Goal: Find specific page/section: Find specific page/section

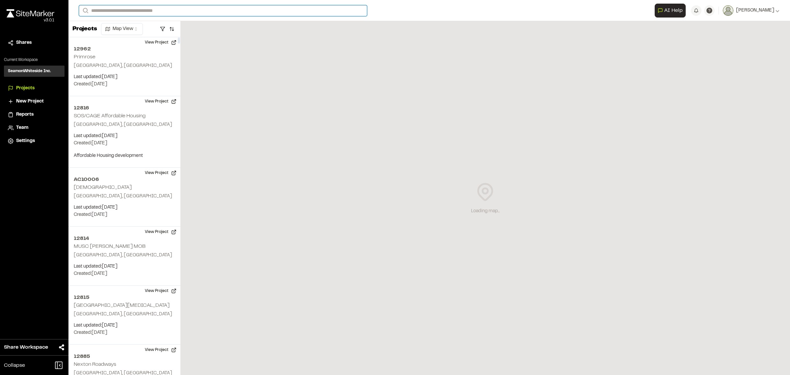
click at [162, 11] on input "Search" at bounding box center [223, 10] width 288 height 11
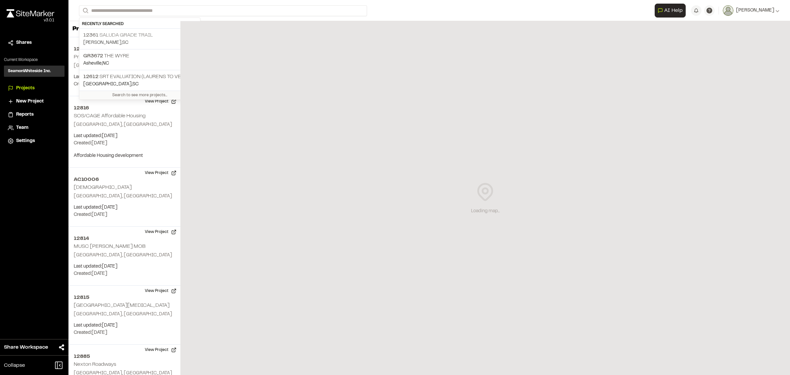
click at [136, 39] on p "12361 Saluda Grade Trail" at bounding box center [139, 35] width 113 height 8
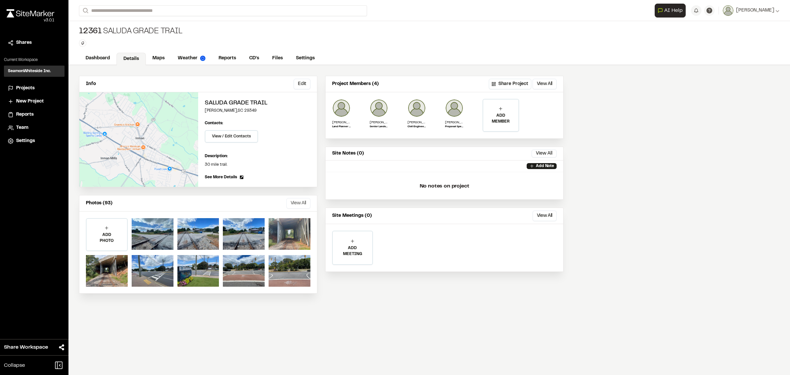
click at [296, 204] on button "View All" at bounding box center [298, 203] width 24 height 11
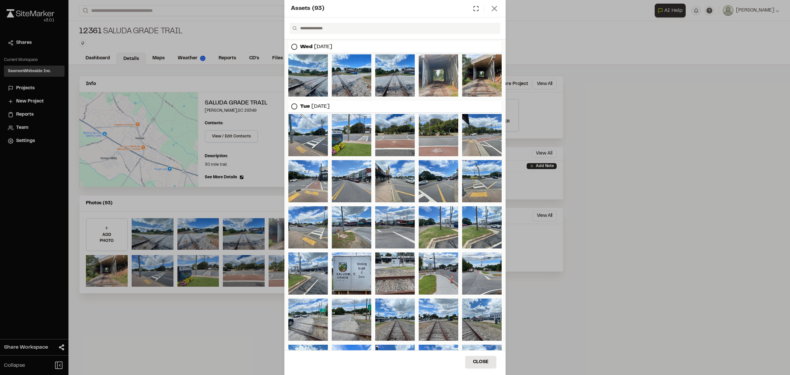
click at [494, 10] on icon at bounding box center [494, 8] width 9 height 9
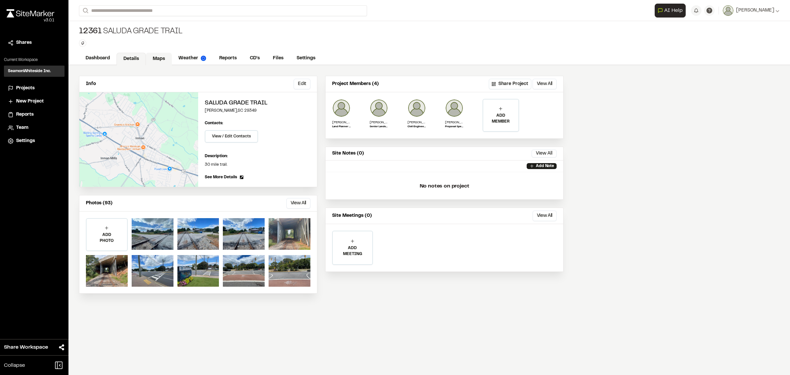
click at [160, 62] on link "Maps" at bounding box center [159, 59] width 26 height 13
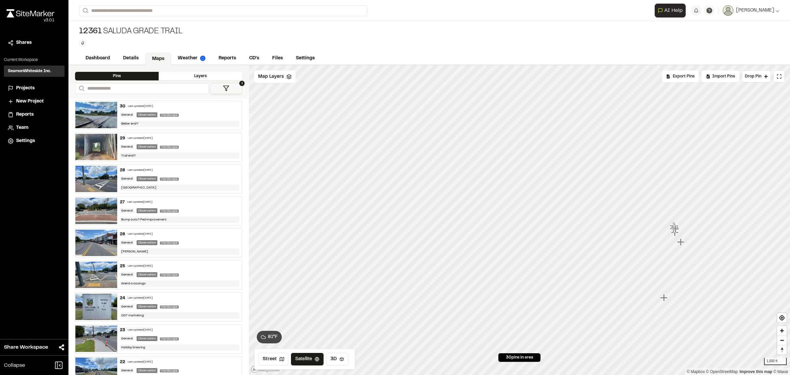
click at [790, 347] on html "Close sidebar v 3.0.1 Shares Current Workspace SeamonWhiteside Inc. SI Projects…" at bounding box center [395, 187] width 790 height 375
click at [456, 189] on icon "Map marker" at bounding box center [457, 187] width 7 height 7
click at [521, 242] on icon "Map marker" at bounding box center [518, 241] width 7 height 7
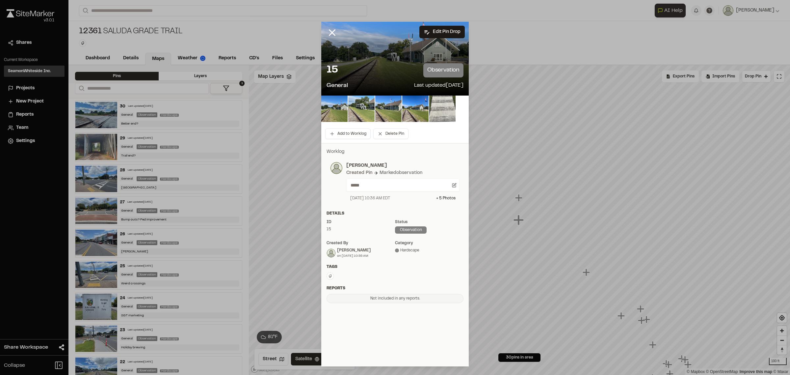
click at [446, 117] on img at bounding box center [442, 108] width 26 height 26
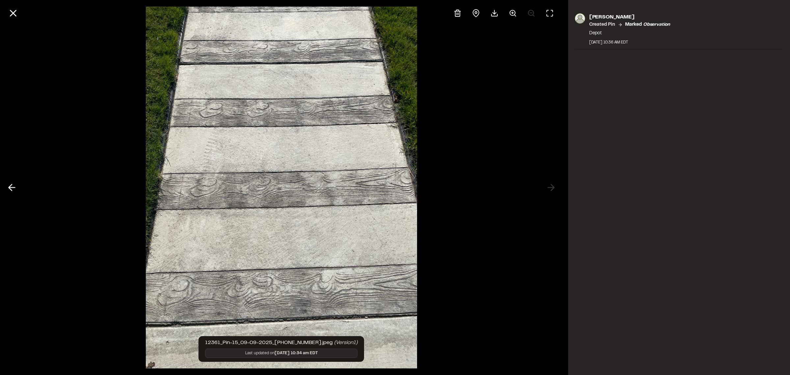
click at [16, 14] on icon at bounding box center [13, 13] width 11 height 11
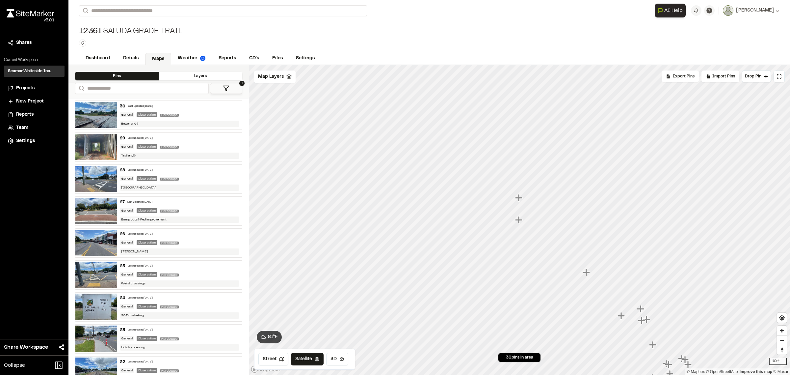
click at [519, 220] on icon "Map marker" at bounding box center [518, 219] width 7 height 7
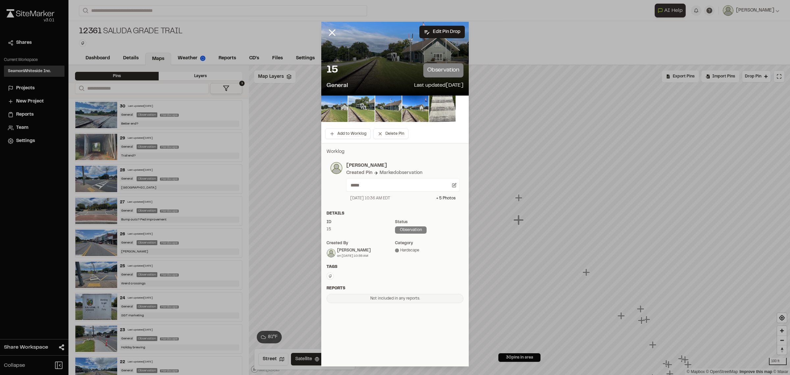
click at [333, 33] on line at bounding box center [333, 33] width 6 height 6
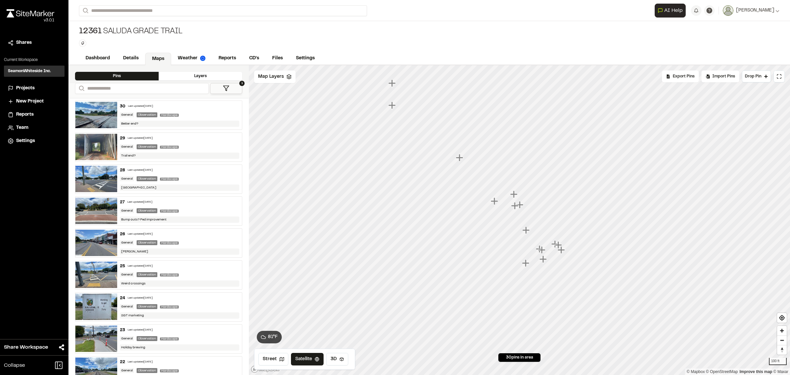
click at [460, 158] on icon "Map marker" at bounding box center [459, 157] width 7 height 7
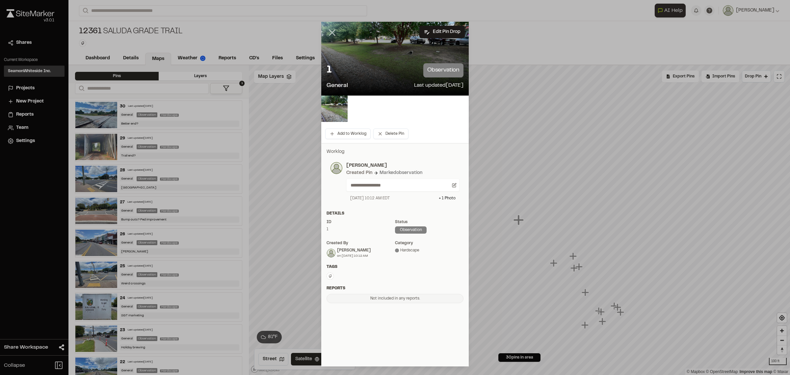
click at [334, 33] on icon at bounding box center [332, 32] width 11 height 11
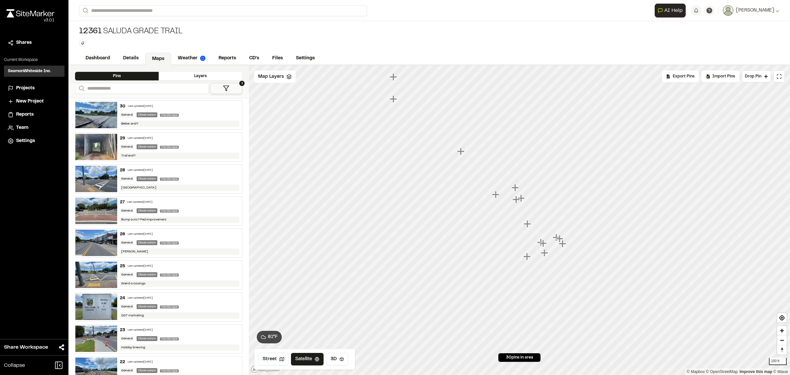
click at [527, 257] on icon "Map marker" at bounding box center [526, 255] width 7 height 7
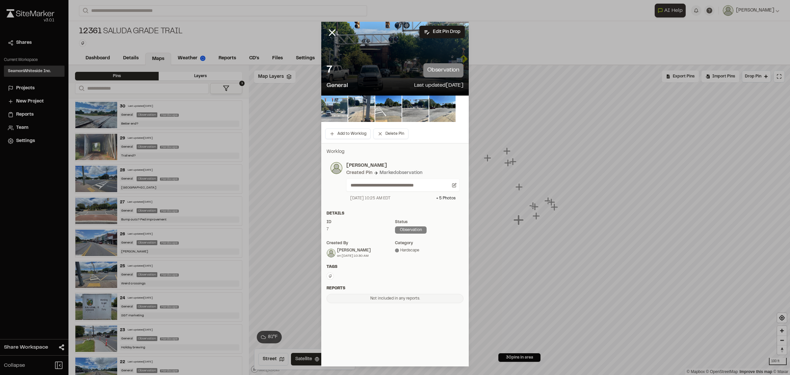
click at [339, 111] on img at bounding box center [334, 108] width 26 height 26
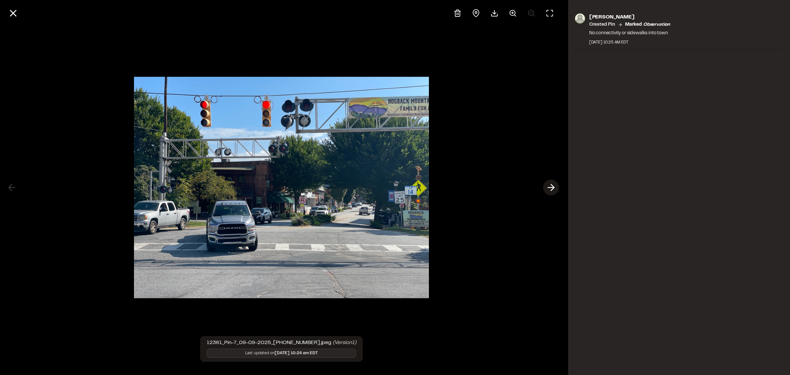
click at [546, 193] on icon at bounding box center [551, 187] width 11 height 11
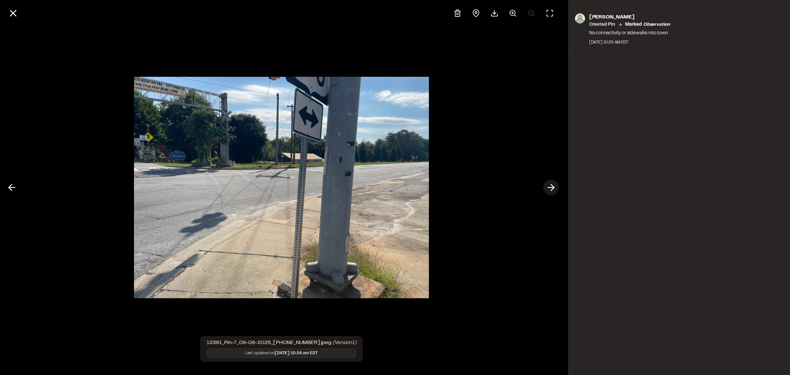
click at [554, 187] on polyline at bounding box center [552, 187] width 3 height 6
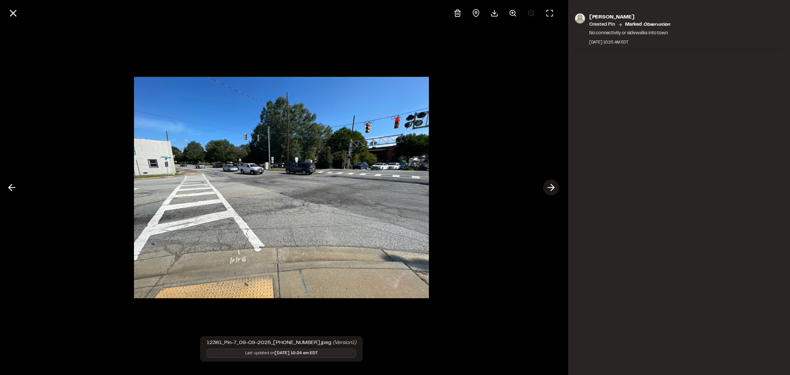
click at [554, 186] on icon at bounding box center [551, 187] width 11 height 11
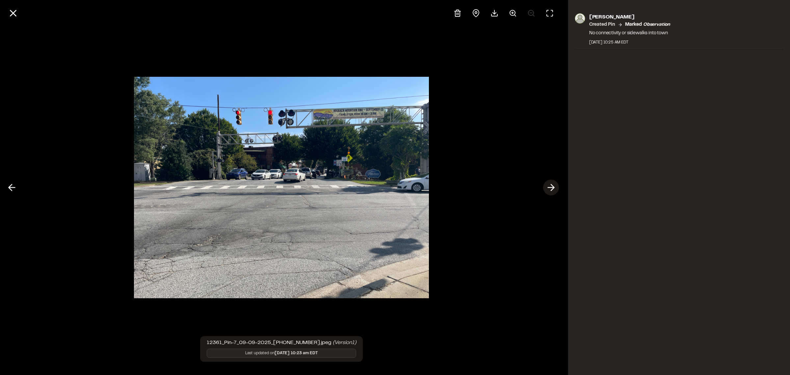
click at [554, 186] on icon at bounding box center [551, 187] width 11 height 11
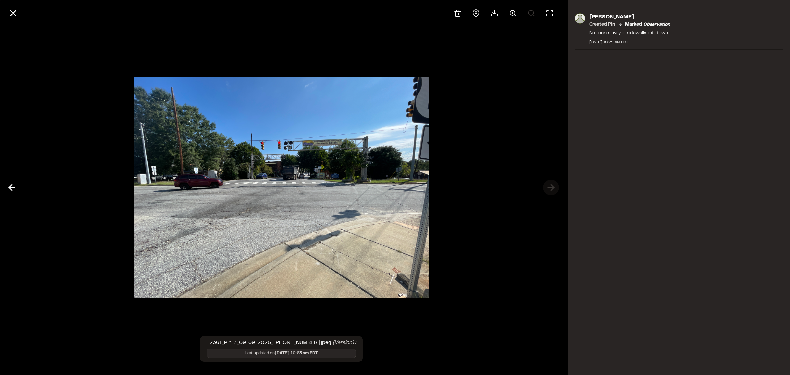
click at [554, 186] on div at bounding box center [281, 187] width 563 height 375
click at [12, 188] on icon at bounding box center [12, 187] width 11 height 11
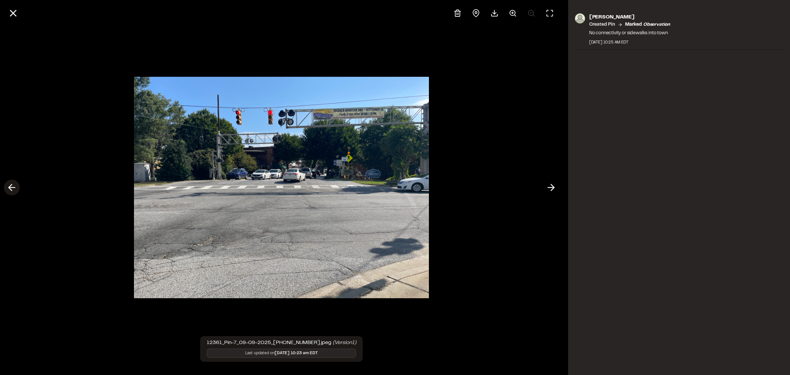
click at [12, 188] on icon at bounding box center [12, 187] width 11 height 11
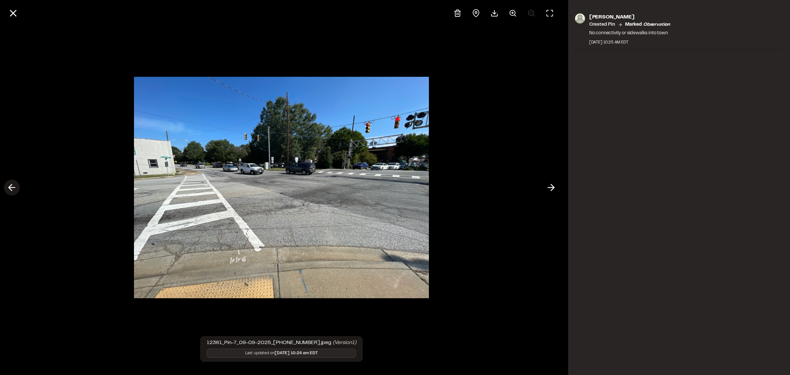
click at [12, 188] on icon at bounding box center [12, 187] width 11 height 11
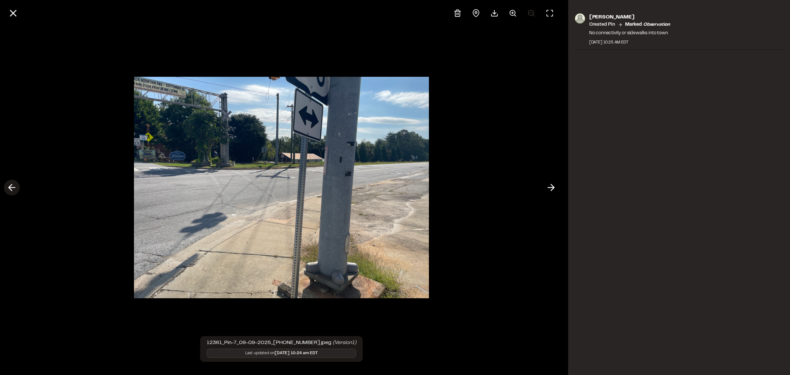
click at [12, 188] on icon at bounding box center [12, 187] width 11 height 11
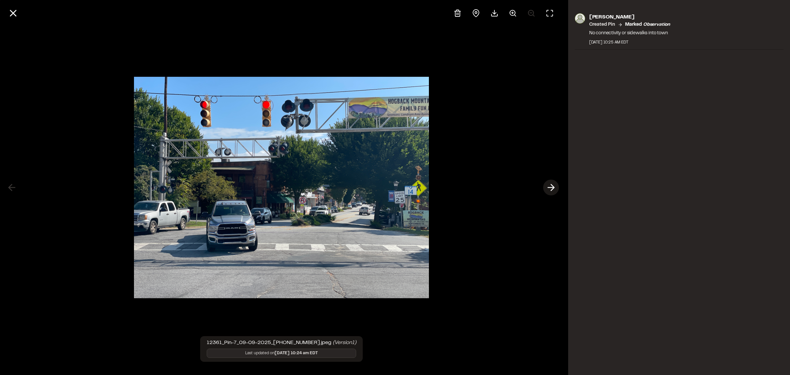
click at [550, 187] on icon at bounding box center [551, 187] width 11 height 11
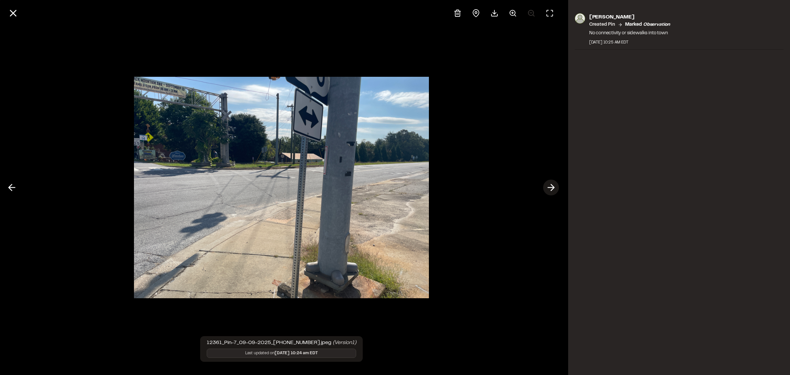
click at [550, 187] on icon at bounding box center [551, 187] width 11 height 11
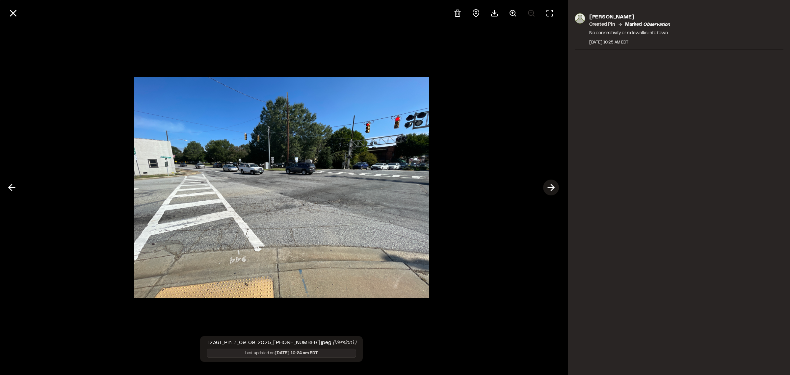
click at [550, 187] on icon at bounding box center [551, 187] width 11 height 11
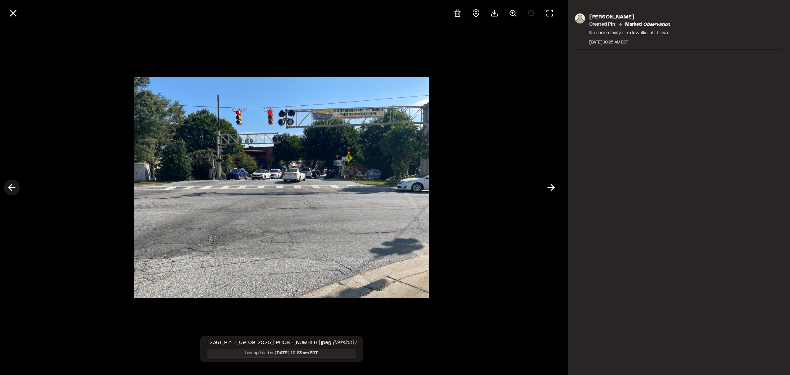
click at [13, 185] on icon at bounding box center [12, 187] width 11 height 11
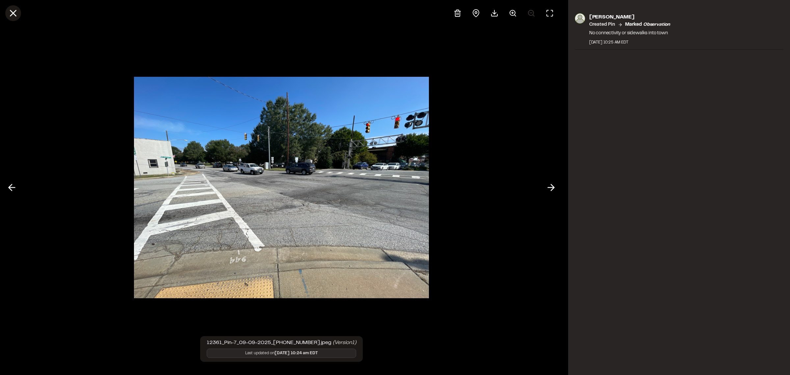
click at [12, 13] on line at bounding box center [14, 14] width 6 height 6
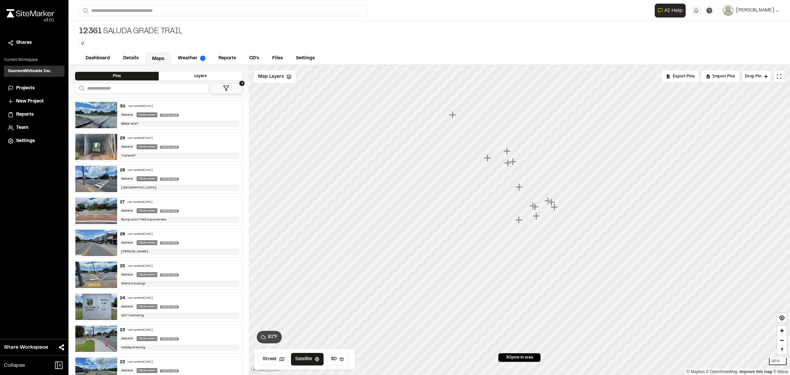
click at [536, 218] on icon "Map marker" at bounding box center [536, 215] width 7 height 7
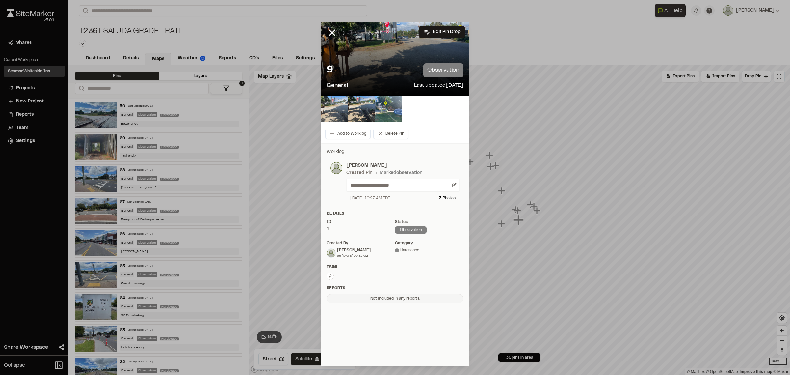
click at [336, 110] on img at bounding box center [334, 108] width 26 height 26
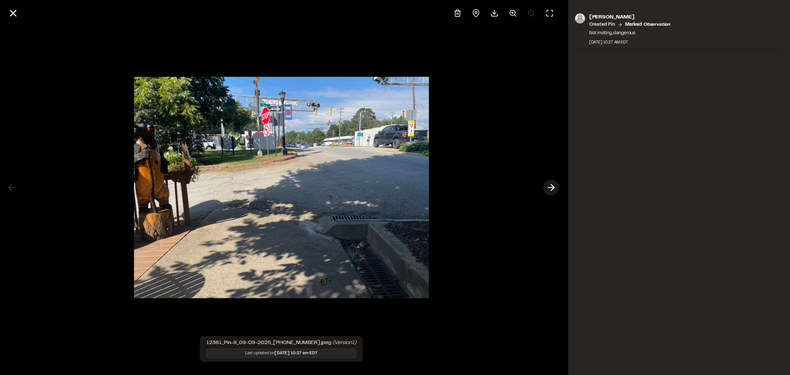
click at [550, 187] on line at bounding box center [551, 187] width 6 height 0
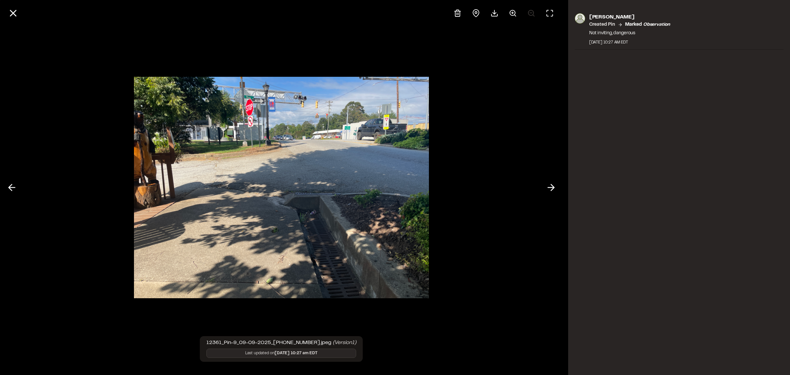
click at [550, 187] on line at bounding box center [551, 187] width 6 height 0
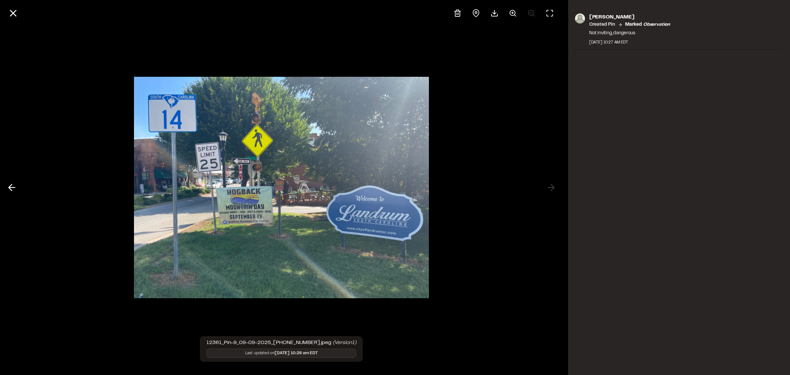
click at [550, 188] on div at bounding box center [281, 187] width 563 height 375
click at [19, 13] on button at bounding box center [13, 13] width 16 height 16
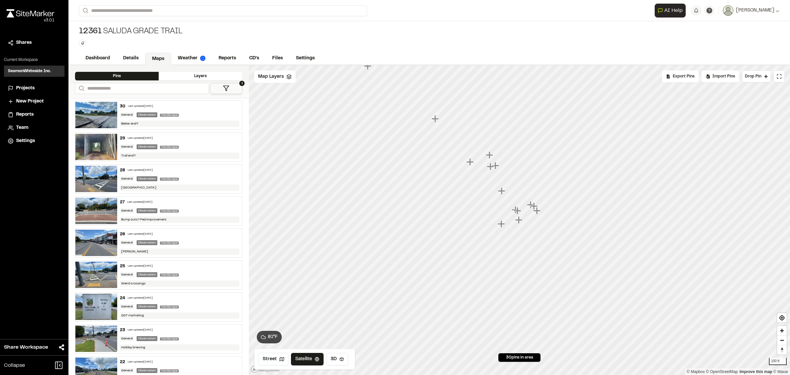
click at [539, 212] on icon "Map marker" at bounding box center [537, 210] width 9 height 9
click at [514, 215] on icon "Map marker" at bounding box center [515, 214] width 7 height 7
click at [519, 221] on icon "Map marker" at bounding box center [522, 225] width 9 height 9
click at [516, 217] on icon "Map marker" at bounding box center [519, 220] width 9 height 9
click at [511, 214] on icon "Map marker" at bounding box center [510, 212] width 7 height 7
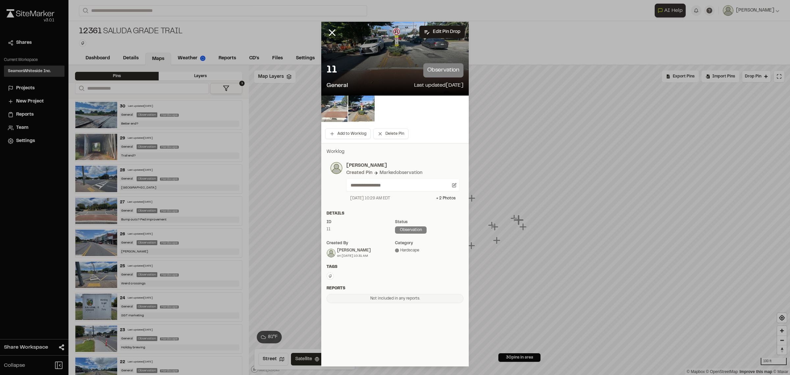
click at [334, 104] on img at bounding box center [334, 108] width 26 height 26
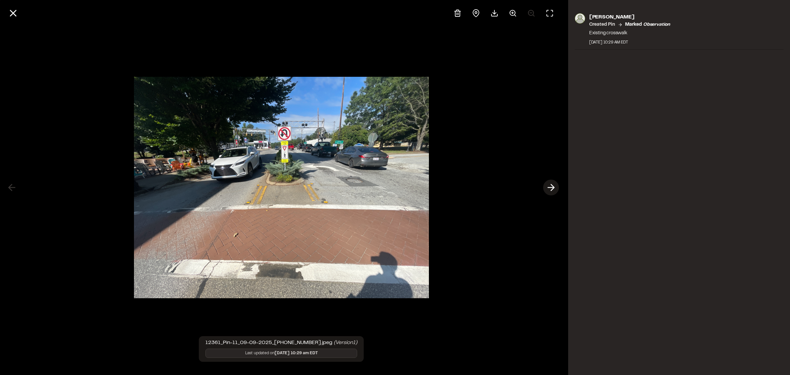
click at [550, 190] on icon at bounding box center [551, 187] width 11 height 11
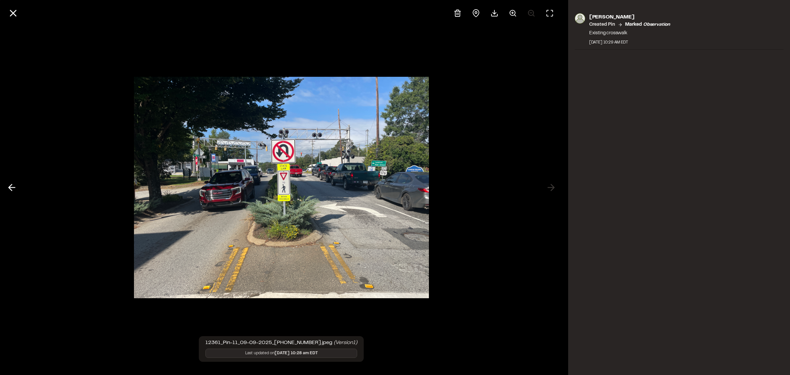
click at [560, 294] on div at bounding box center [281, 187] width 563 height 375
click at [13, 16] on icon at bounding box center [13, 13] width 11 height 11
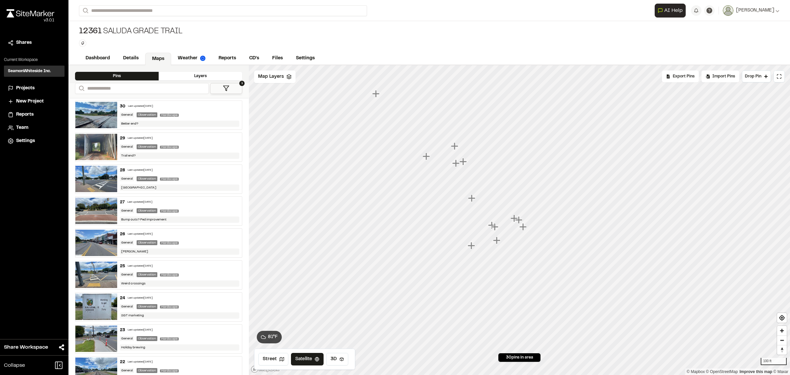
click at [513, 219] on icon "Map marker" at bounding box center [514, 217] width 7 height 7
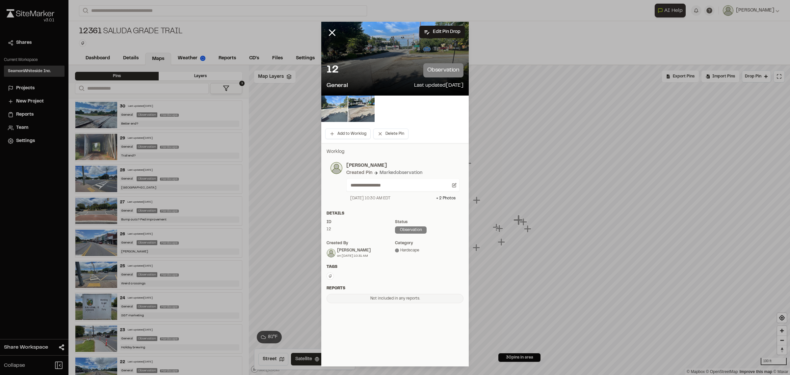
click at [336, 106] on img at bounding box center [334, 108] width 26 height 26
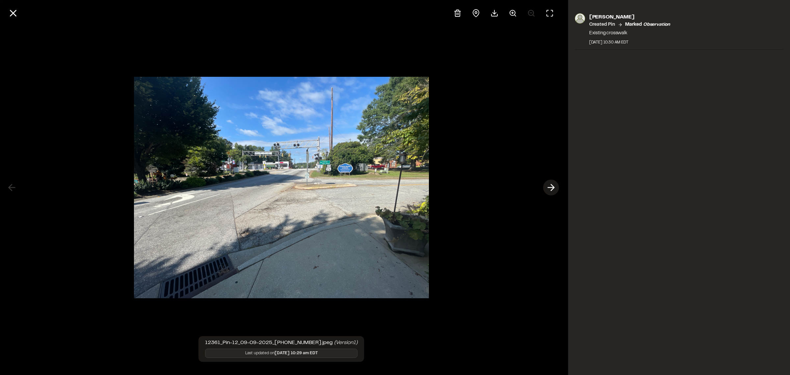
click at [553, 190] on icon at bounding box center [551, 187] width 11 height 11
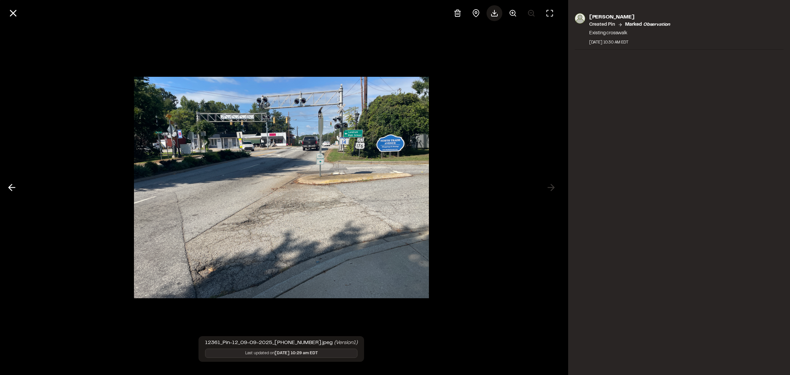
click at [489, 13] on div at bounding box center [495, 13] width 16 height 16
click at [637, 264] on div "[PERSON_NAME] Created Pin Marked observation Existing crosswalk [DATE] 10:30 AM…" at bounding box center [679, 187] width 222 height 375
click at [11, 14] on icon at bounding box center [13, 13] width 11 height 11
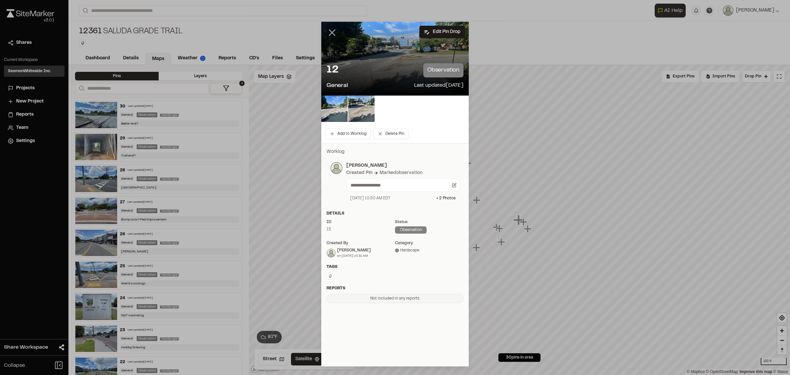
click at [334, 32] on icon at bounding box center [332, 32] width 11 height 11
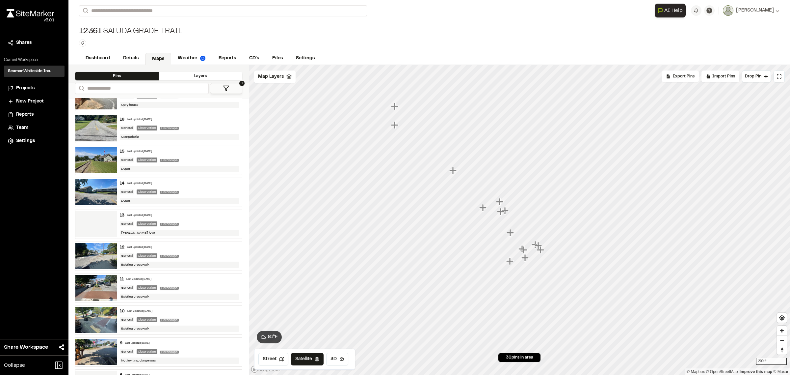
scroll to position [453, 0]
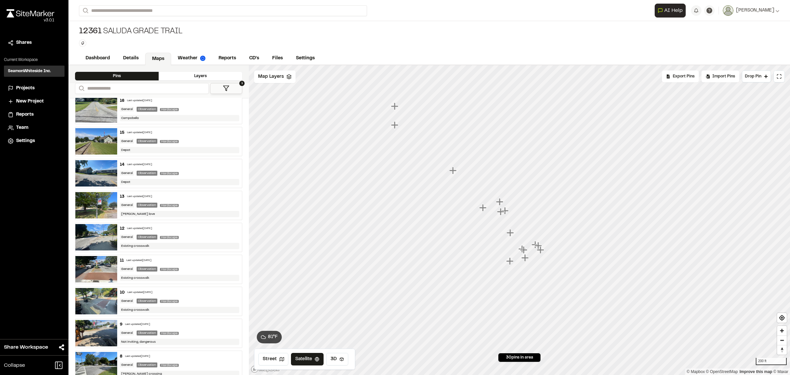
click at [85, 204] on img at bounding box center [96, 205] width 42 height 26
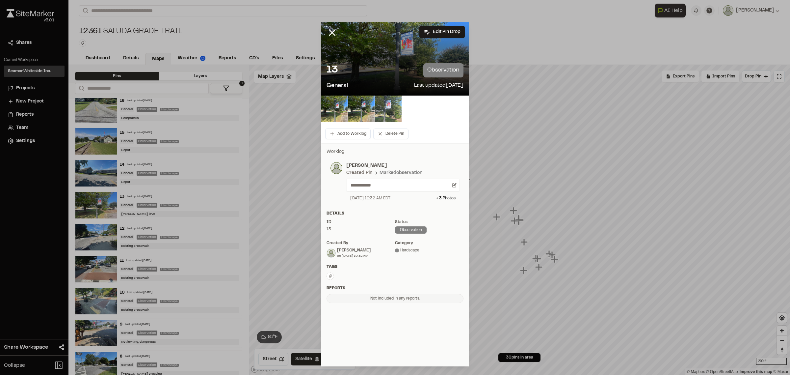
click at [392, 110] on img at bounding box center [388, 108] width 26 height 26
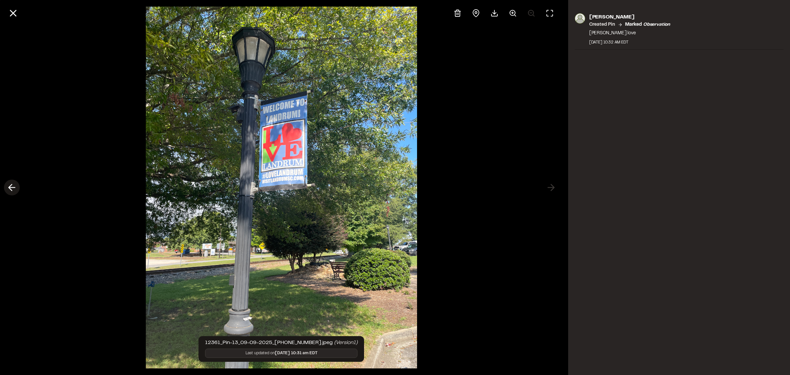
click at [13, 188] on icon at bounding box center [12, 187] width 11 height 11
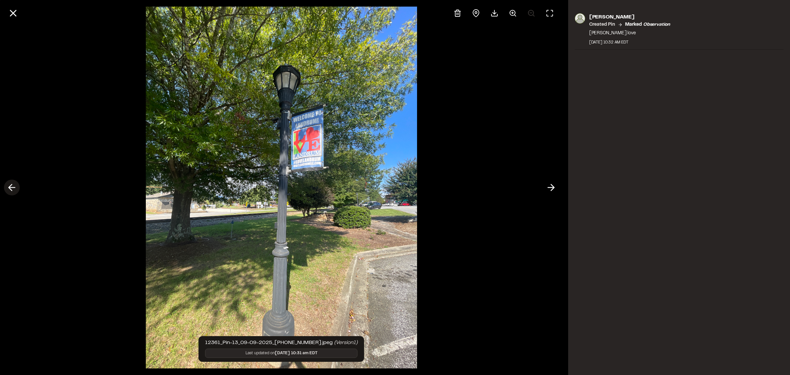
click at [13, 187] on line at bounding box center [12, 187] width 6 height 0
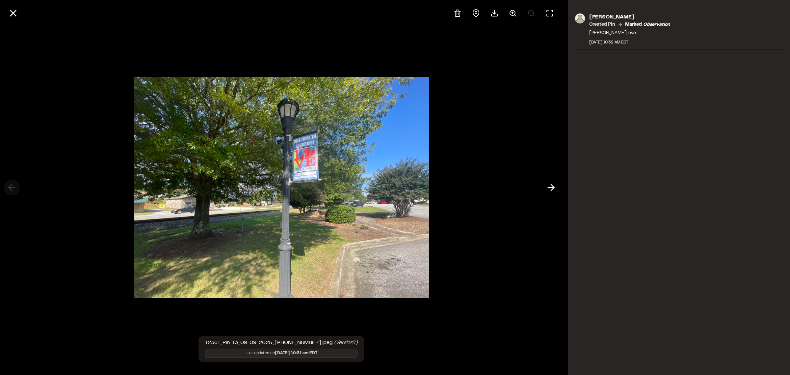
click at [13, 188] on div at bounding box center [281, 187] width 563 height 375
click at [555, 185] on icon at bounding box center [551, 187] width 11 height 11
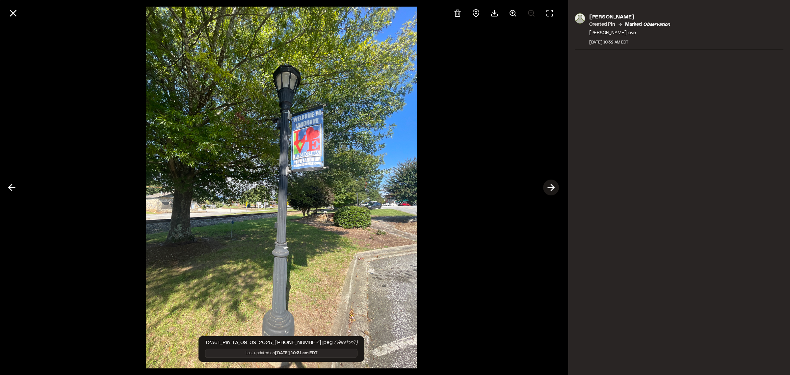
click at [554, 185] on icon at bounding box center [551, 187] width 11 height 11
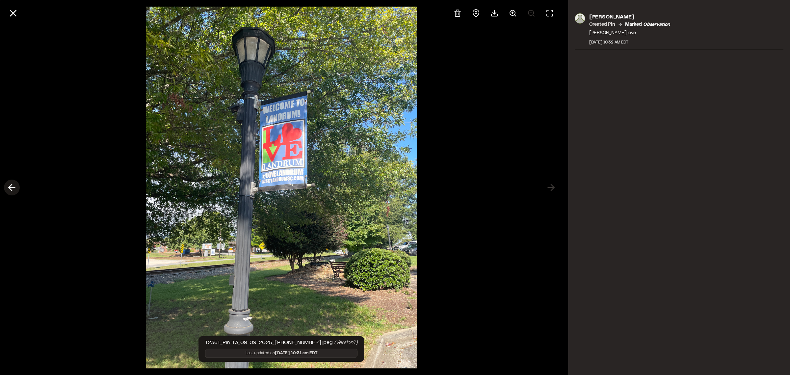
click at [7, 187] on icon at bounding box center [12, 187] width 11 height 11
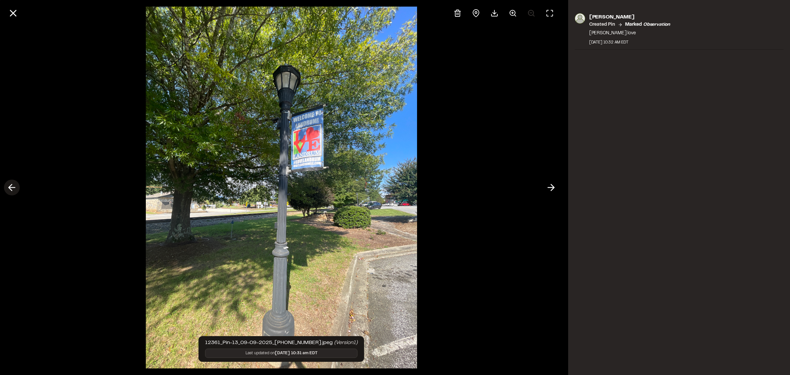
click at [8, 187] on icon at bounding box center [12, 187] width 11 height 11
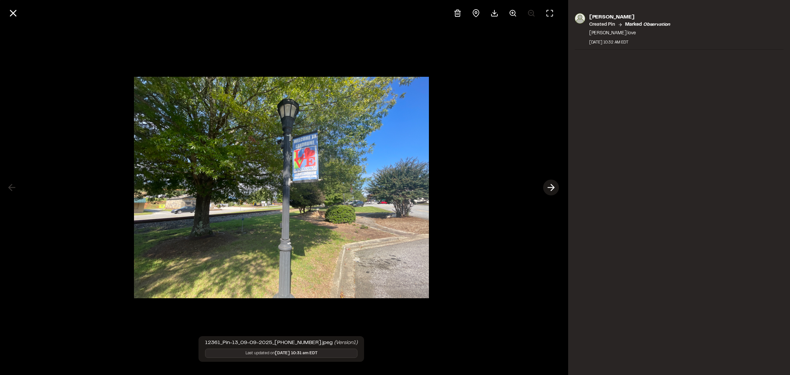
click at [550, 190] on icon at bounding box center [551, 187] width 11 height 11
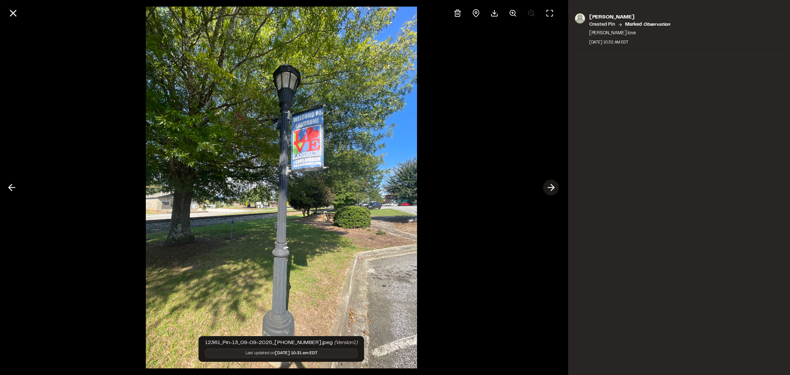
click at [550, 190] on icon at bounding box center [551, 187] width 11 height 11
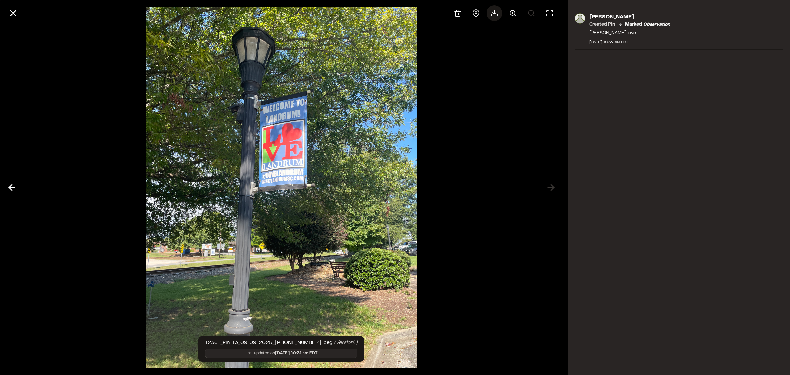
click at [493, 16] on icon at bounding box center [494, 13] width 8 height 8
click at [11, 14] on icon at bounding box center [13, 13] width 11 height 11
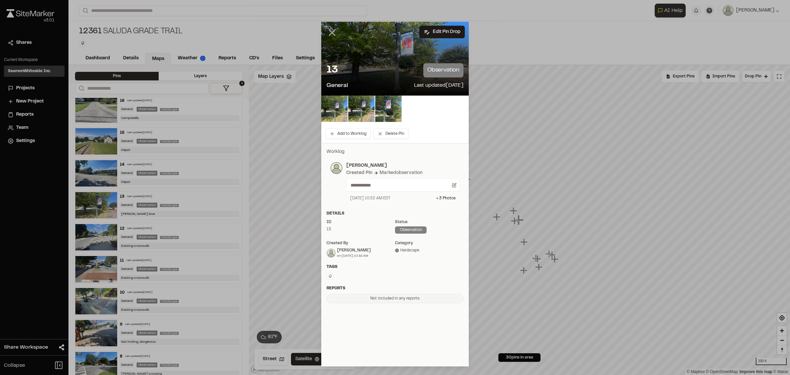
click at [336, 34] on icon at bounding box center [332, 32] width 11 height 11
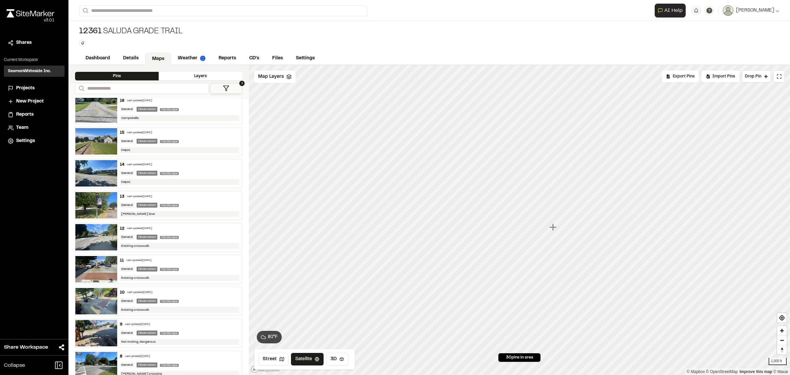
click at [553, 227] on icon "Map marker" at bounding box center [552, 226] width 7 height 7
click at [519, 222] on icon "Map marker" at bounding box center [518, 219] width 7 height 7
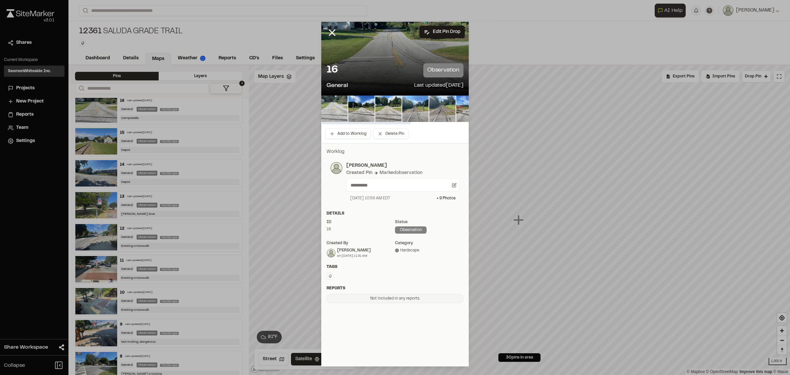
click at [334, 109] on img at bounding box center [334, 108] width 26 height 26
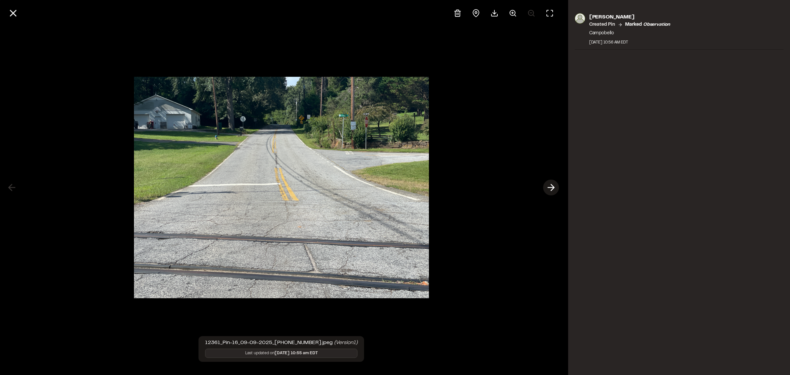
click at [549, 186] on icon at bounding box center [551, 187] width 11 height 11
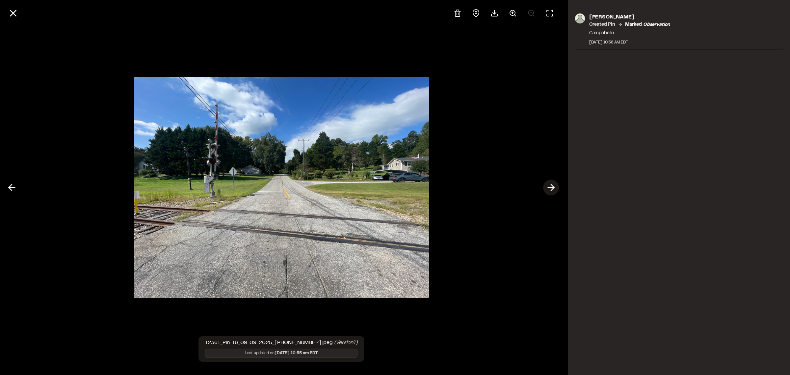
click at [549, 186] on icon at bounding box center [551, 187] width 11 height 11
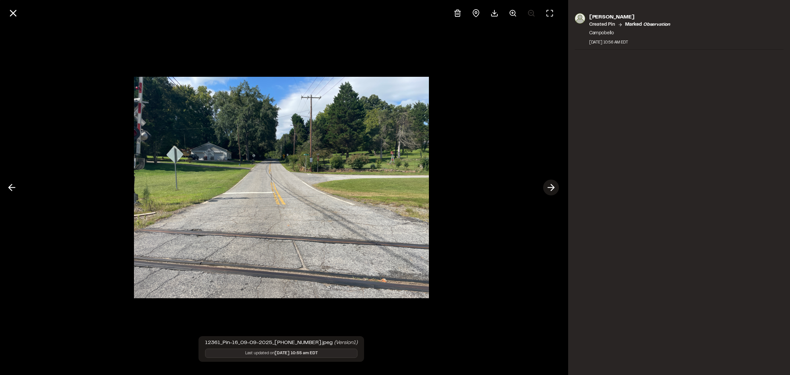
click at [549, 186] on icon at bounding box center [551, 187] width 11 height 11
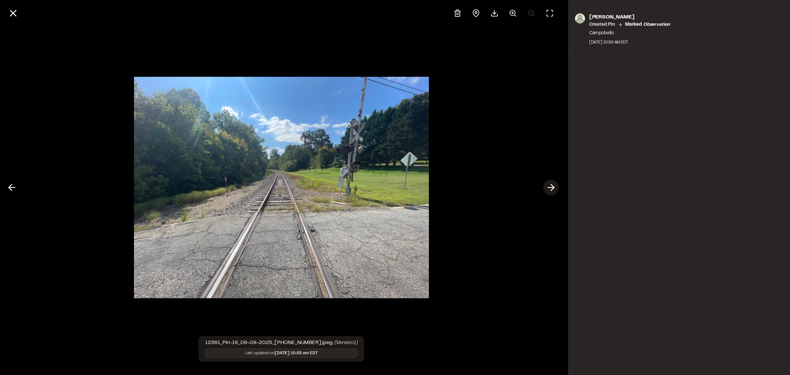
click at [549, 186] on icon at bounding box center [551, 187] width 11 height 11
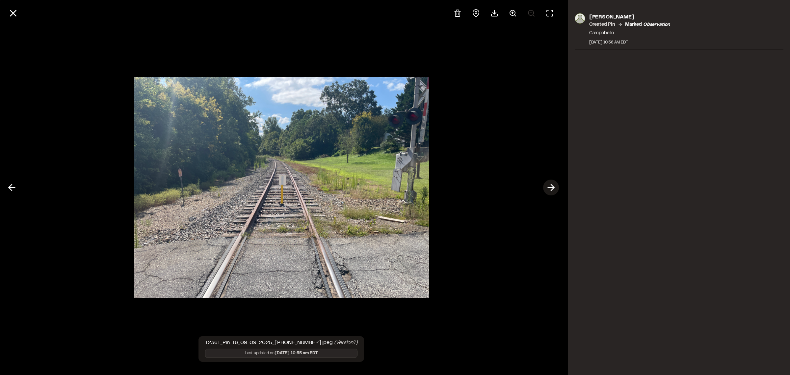
click at [548, 186] on icon at bounding box center [551, 187] width 11 height 11
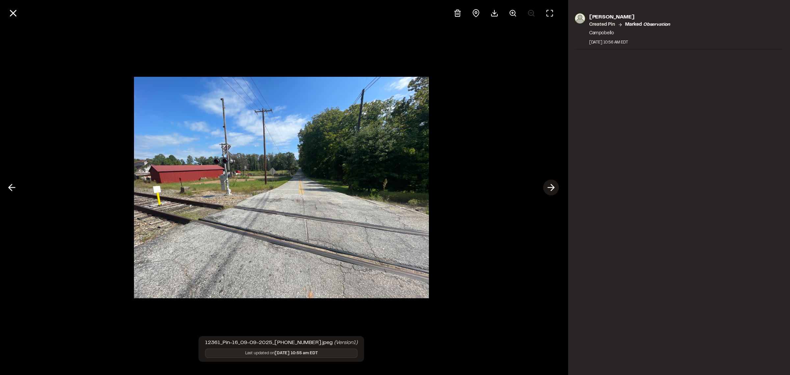
click at [548, 187] on icon at bounding box center [551, 187] width 11 height 11
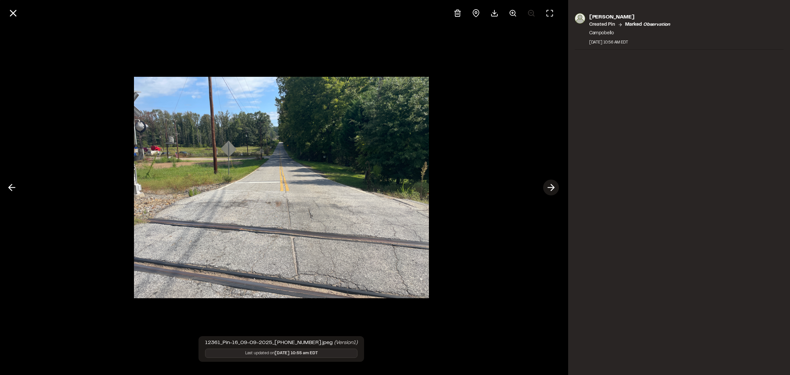
click at [547, 187] on icon at bounding box center [551, 187] width 11 height 11
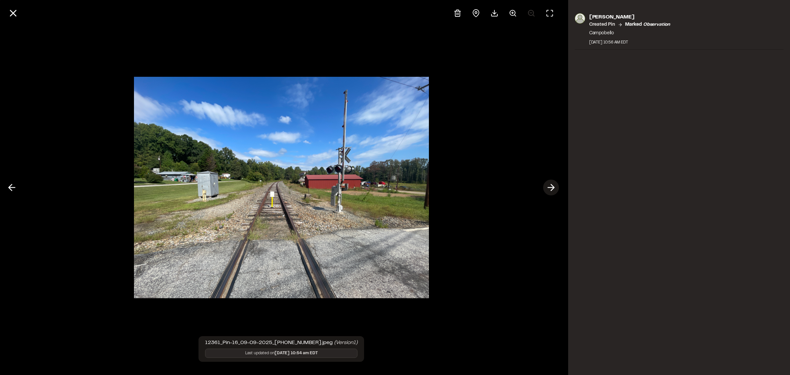
click at [547, 187] on icon at bounding box center [551, 187] width 11 height 11
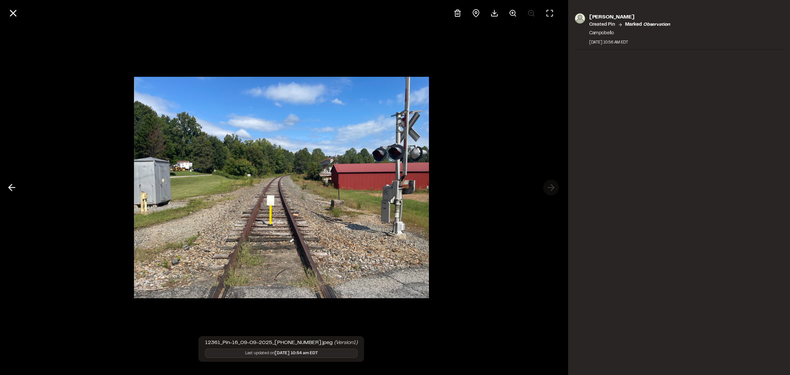
click at [547, 187] on div at bounding box center [281, 187] width 563 height 375
click at [14, 189] on icon at bounding box center [12, 187] width 11 height 11
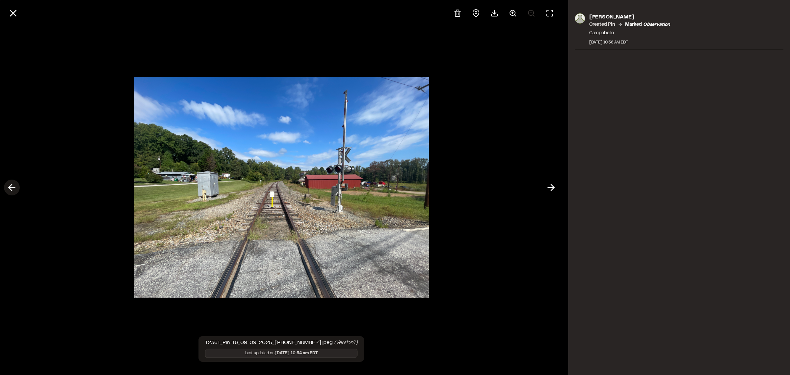
click at [14, 189] on icon at bounding box center [12, 187] width 11 height 11
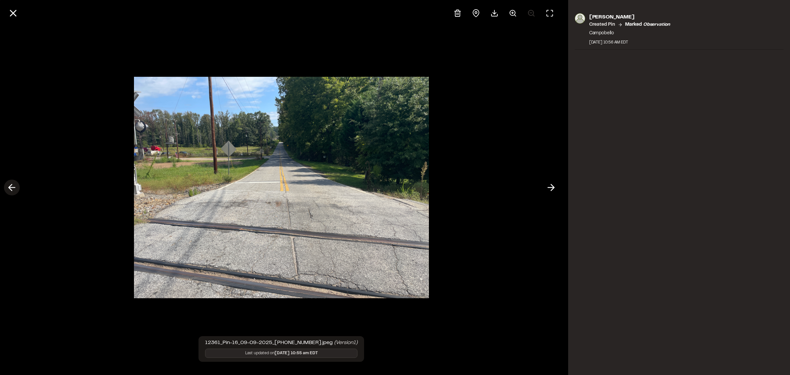
click at [14, 189] on icon at bounding box center [12, 187] width 11 height 11
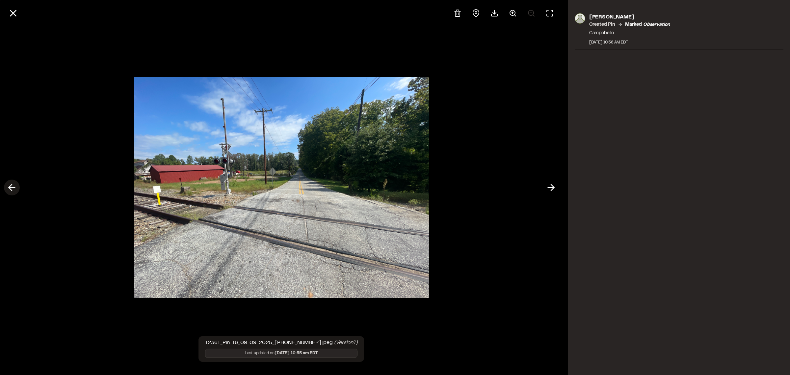
click at [14, 189] on icon at bounding box center [12, 187] width 11 height 11
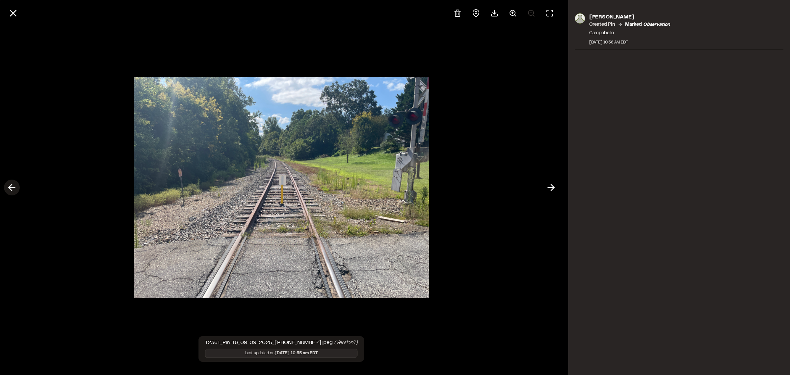
click at [14, 189] on icon at bounding box center [12, 187] width 11 height 11
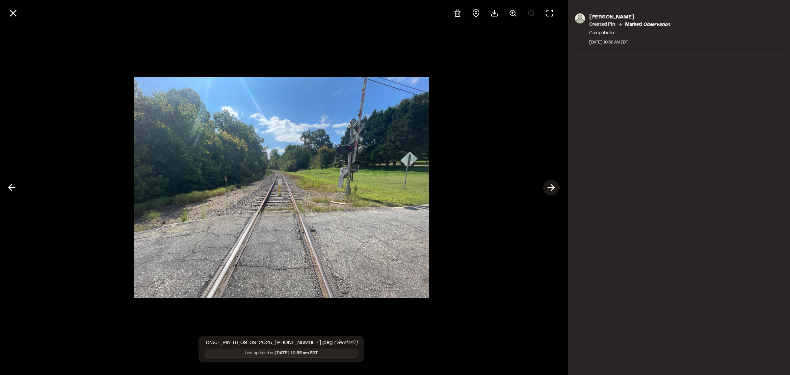
click at [550, 187] on icon at bounding box center [551, 187] width 11 height 11
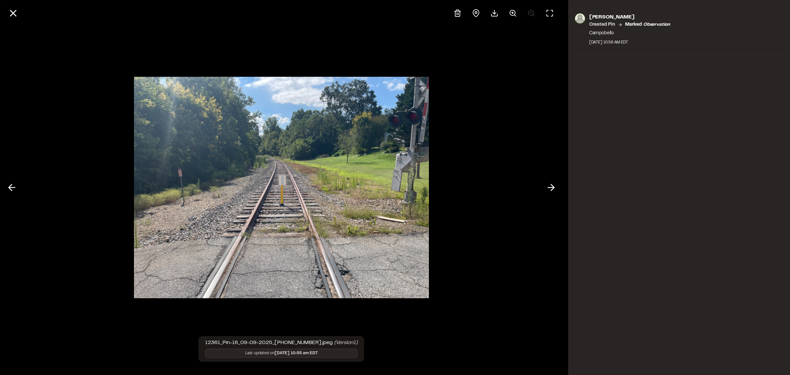
drag, startPoint x: 262, startPoint y: 179, endPoint x: 504, endPoint y: 105, distance: 252.8
click at [504, 105] on div at bounding box center [281, 187] width 563 height 375
click at [496, 15] on icon at bounding box center [494, 13] width 8 height 8
click at [12, 14] on line at bounding box center [14, 14] width 6 height 6
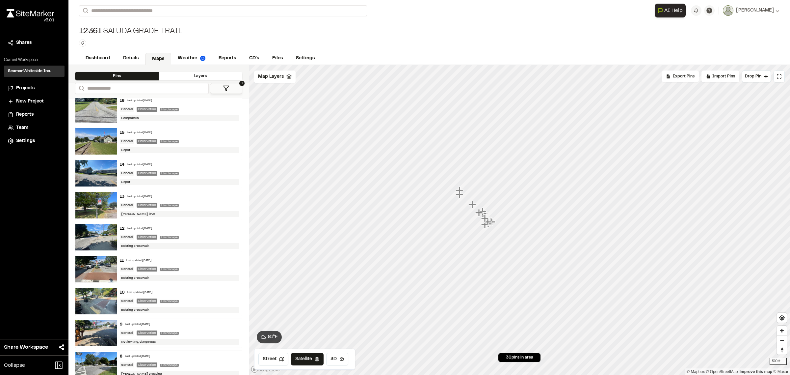
click at [459, 190] on icon "Map marker" at bounding box center [459, 189] width 7 height 7
click at [520, 226] on icon "Map marker" at bounding box center [519, 224] width 9 height 9
click at [523, 211] on icon "Map marker" at bounding box center [522, 210] width 7 height 7
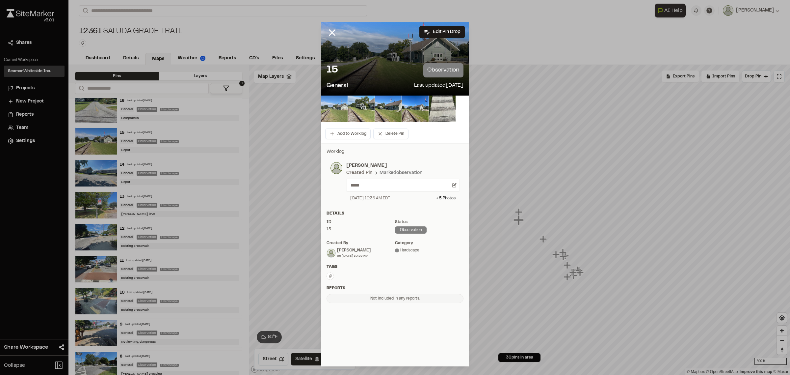
click at [333, 110] on img at bounding box center [334, 108] width 26 height 26
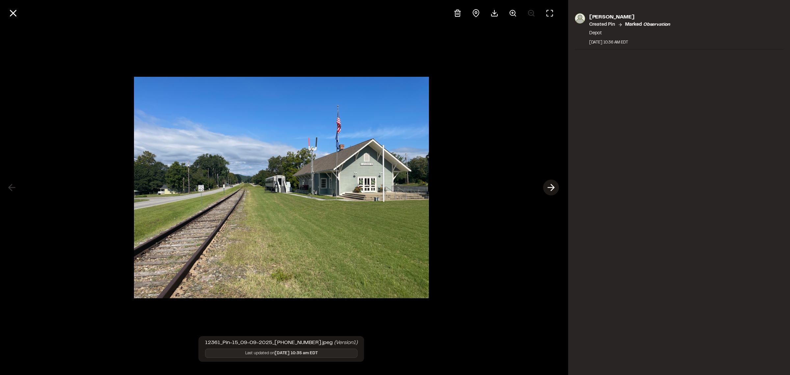
click at [551, 188] on icon at bounding box center [551, 187] width 11 height 11
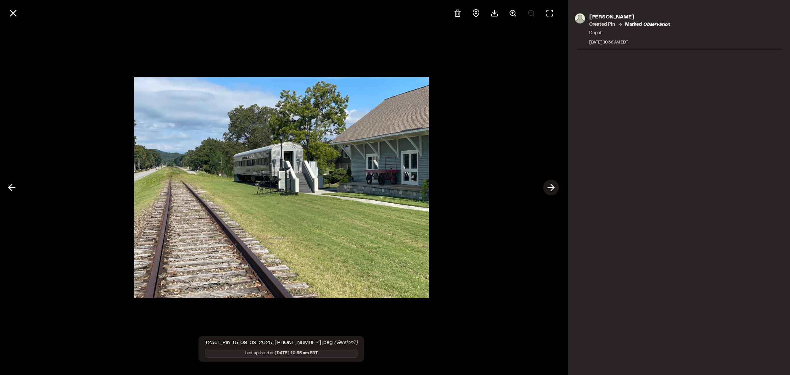
click at [551, 188] on icon at bounding box center [551, 187] width 11 height 11
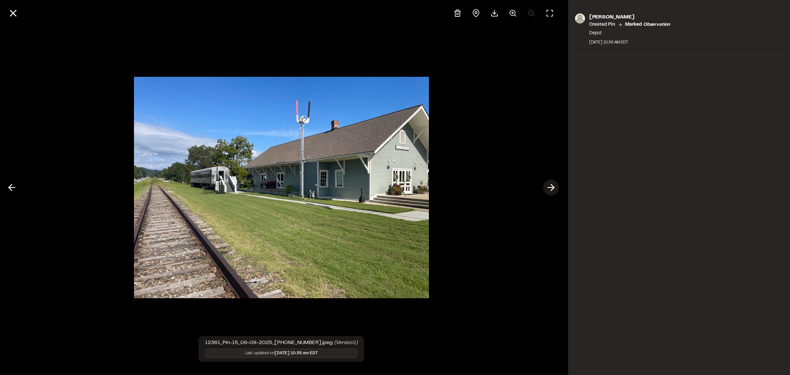
click at [551, 188] on icon at bounding box center [551, 187] width 11 height 11
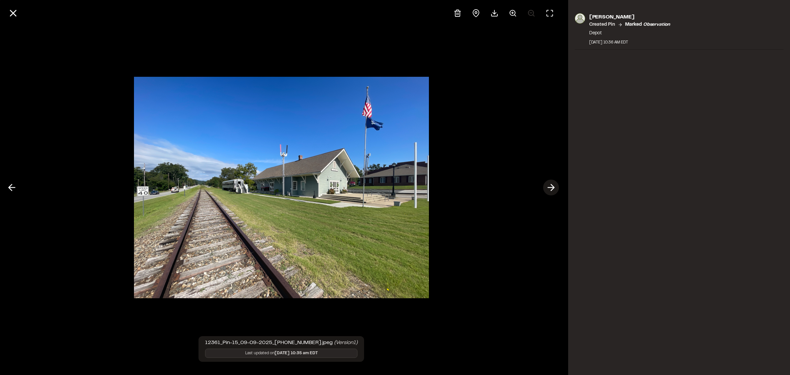
click at [551, 188] on icon at bounding box center [551, 187] width 11 height 11
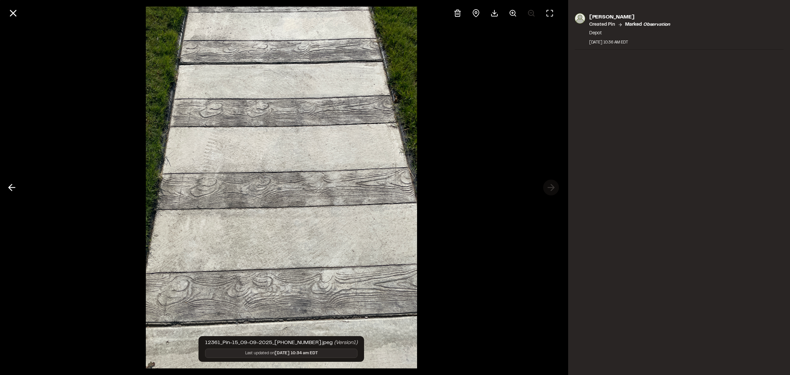
click at [551, 188] on div at bounding box center [281, 187] width 563 height 375
click at [8, 186] on icon at bounding box center [12, 187] width 11 height 11
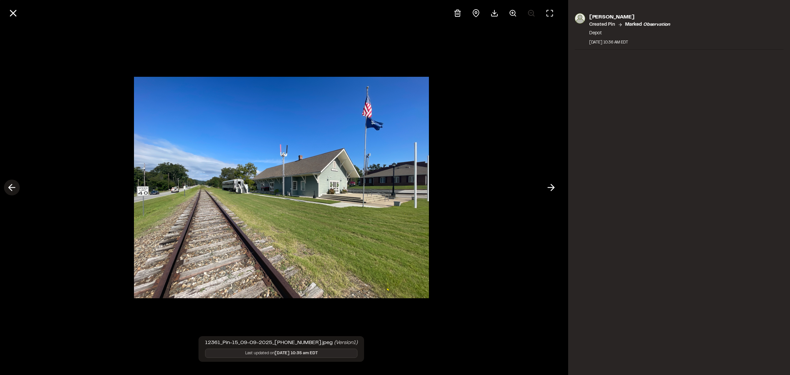
click at [8, 186] on icon at bounding box center [12, 187] width 11 height 11
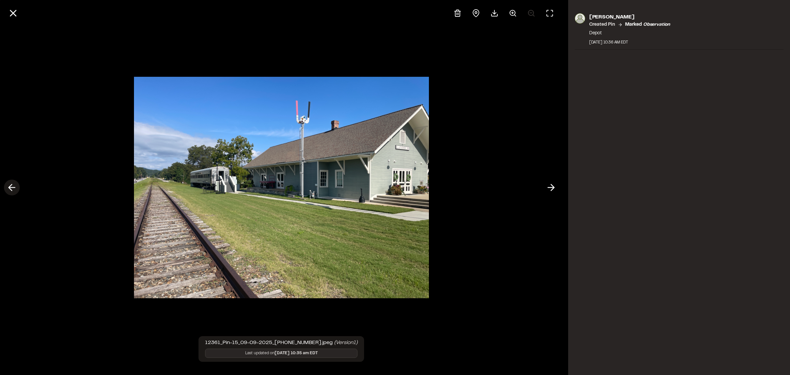
click at [8, 186] on icon at bounding box center [12, 187] width 11 height 11
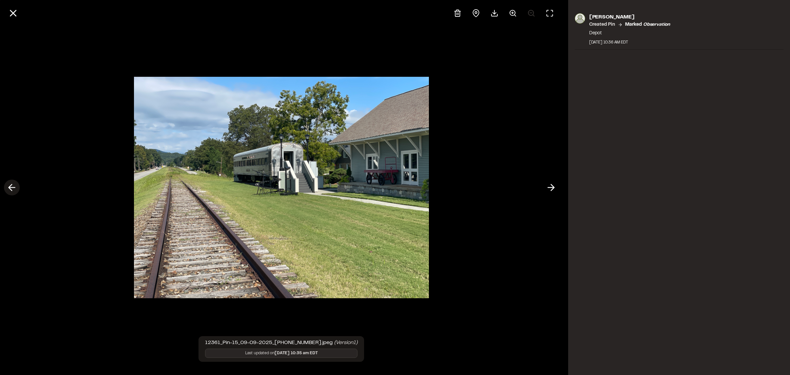
click at [8, 186] on icon at bounding box center [12, 187] width 11 height 11
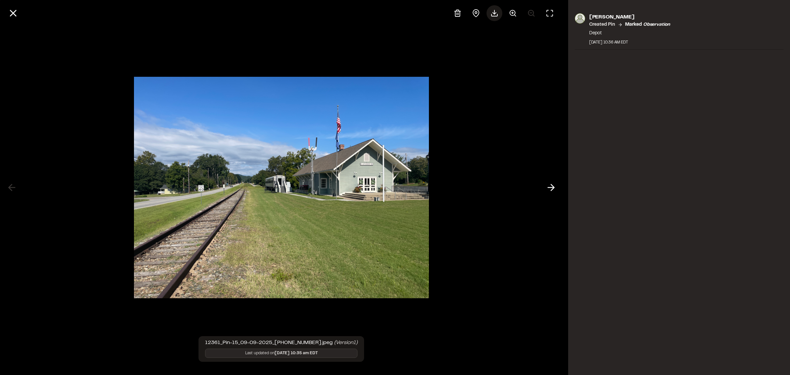
click at [493, 15] on icon at bounding box center [494, 13] width 8 height 8
click at [550, 186] on icon at bounding box center [551, 187] width 11 height 11
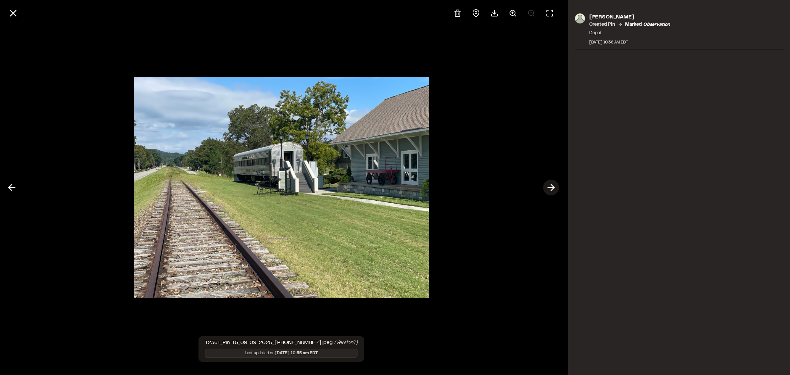
click at [550, 186] on icon at bounding box center [551, 187] width 11 height 11
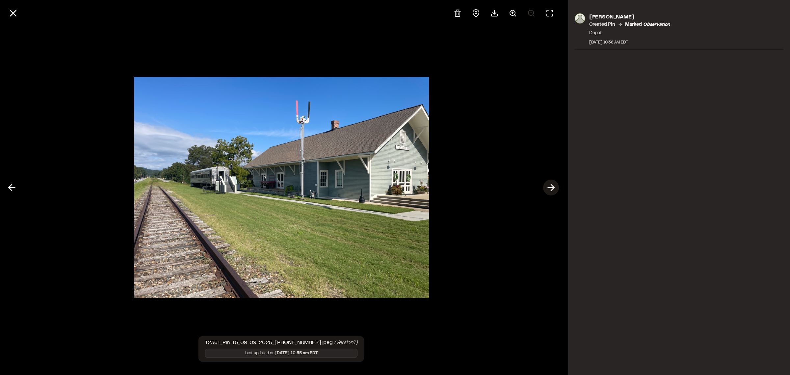
click at [552, 192] on icon at bounding box center [551, 187] width 11 height 11
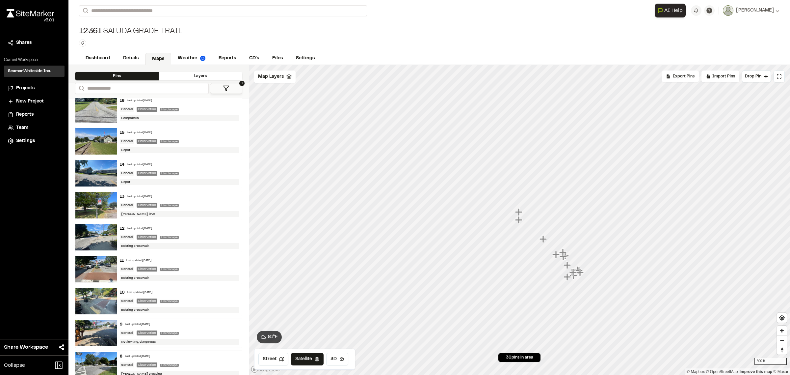
click at [542, 237] on icon "Map marker" at bounding box center [543, 238] width 7 height 7
click at [529, 228] on icon "Map marker" at bounding box center [526, 230] width 9 height 9
click at [541, 240] on icon "Map marker" at bounding box center [540, 239] width 7 height 7
click at [511, 203] on icon "Map marker" at bounding box center [511, 202] width 7 height 7
click at [517, 211] on icon "Map marker" at bounding box center [517, 211] width 7 height 7
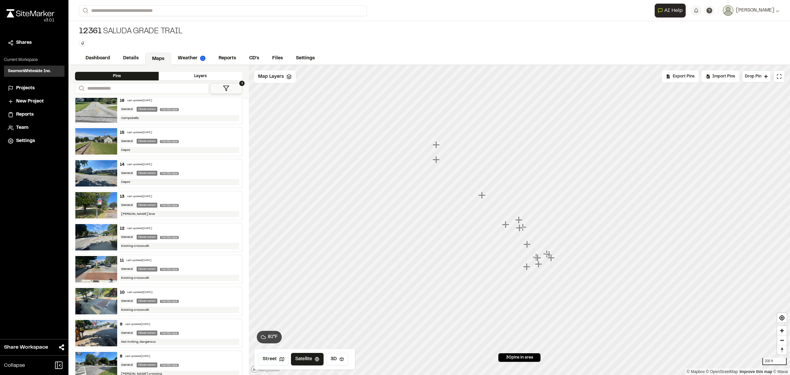
click at [524, 226] on icon "Map marker" at bounding box center [520, 228] width 9 height 9
click at [572, 259] on icon "Map marker" at bounding box center [571, 259] width 7 height 7
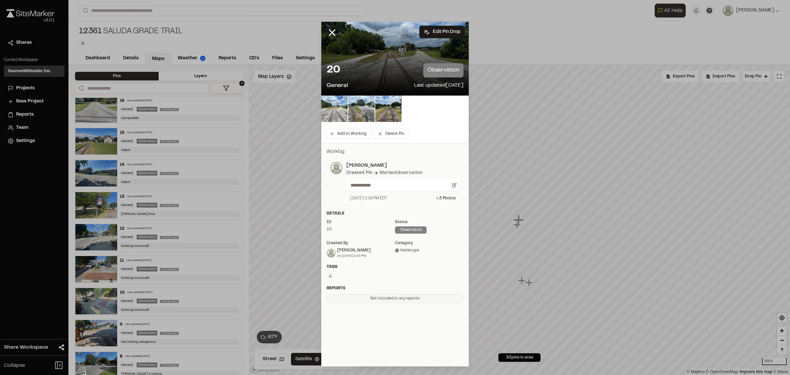
click at [334, 116] on img at bounding box center [334, 108] width 26 height 26
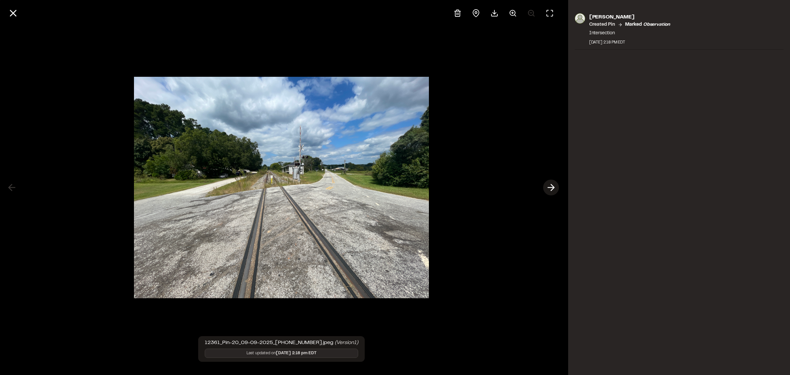
click at [550, 187] on icon at bounding box center [551, 187] width 11 height 11
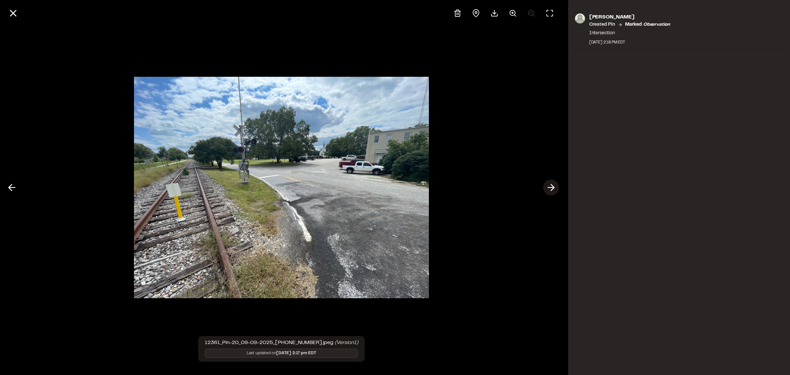
click at [550, 187] on icon at bounding box center [551, 187] width 11 height 11
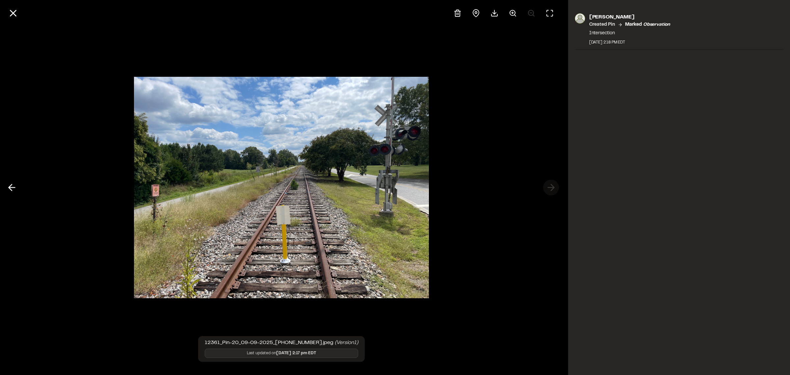
click at [550, 187] on div at bounding box center [281, 187] width 563 height 375
click at [8, 13] on icon at bounding box center [13, 13] width 11 height 11
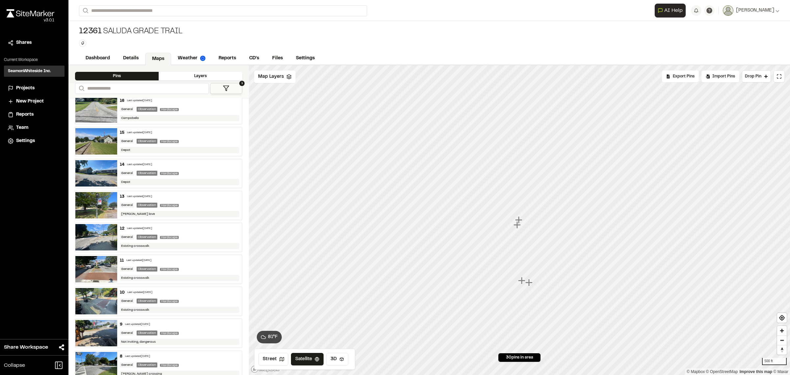
click at [516, 225] on icon "Map marker" at bounding box center [517, 224] width 7 height 7
click at [522, 275] on icon "Map marker" at bounding box center [523, 275] width 7 height 7
click at [527, 222] on icon "Map marker" at bounding box center [526, 221] width 7 height 7
click at [391, 203] on icon "Map marker" at bounding box center [390, 202] width 7 height 7
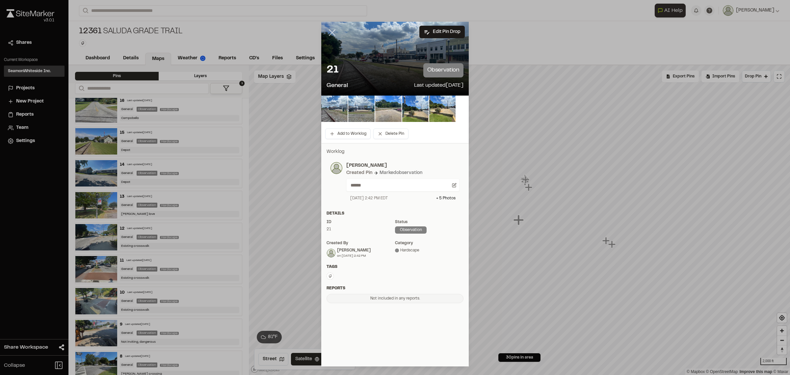
click at [333, 30] on line at bounding box center [333, 33] width 6 height 6
